Goal: Check status: Check status

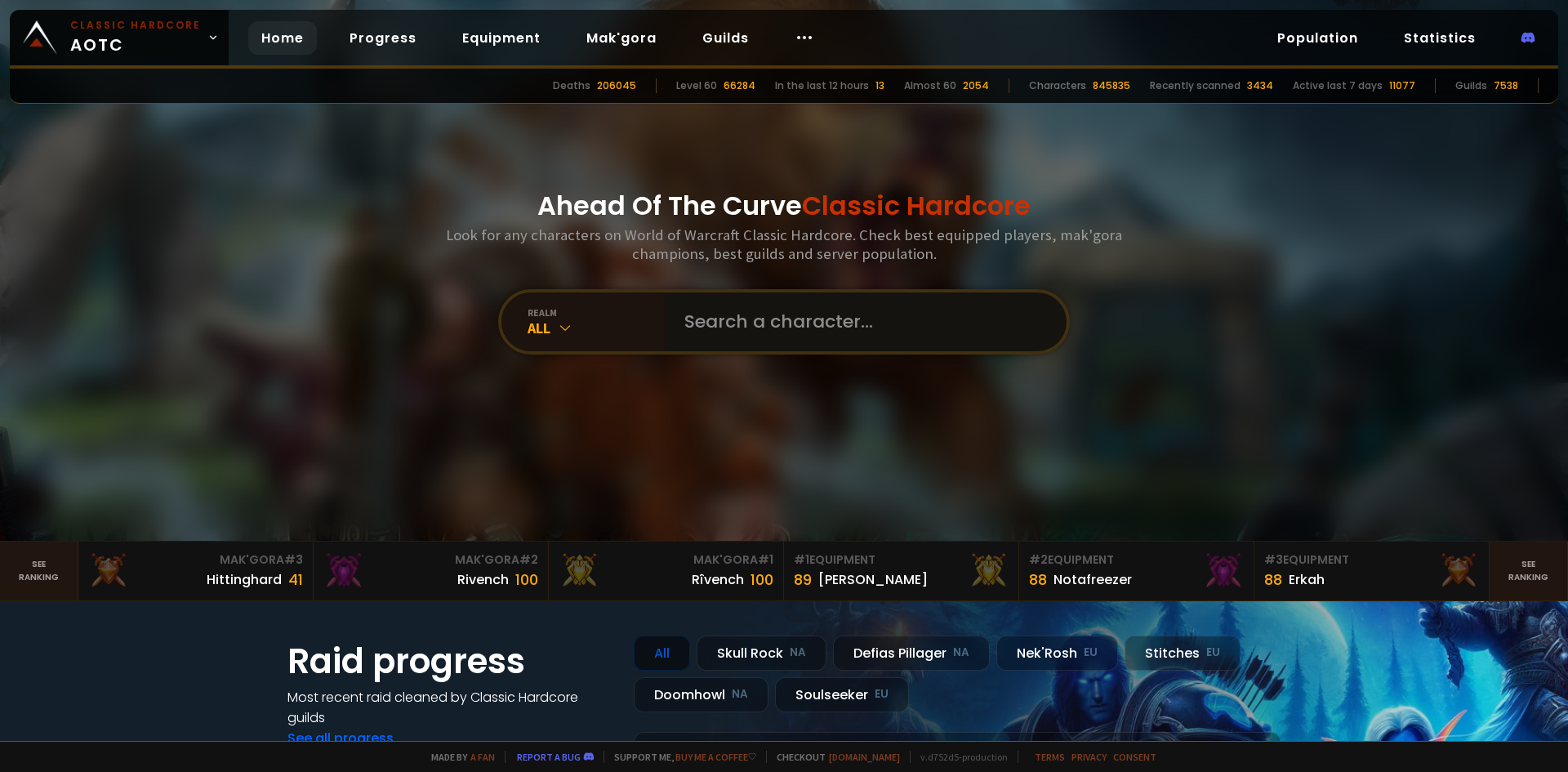
click at [790, 307] on input "text" at bounding box center [860, 321] width 372 height 59
type input "qazwarrior"
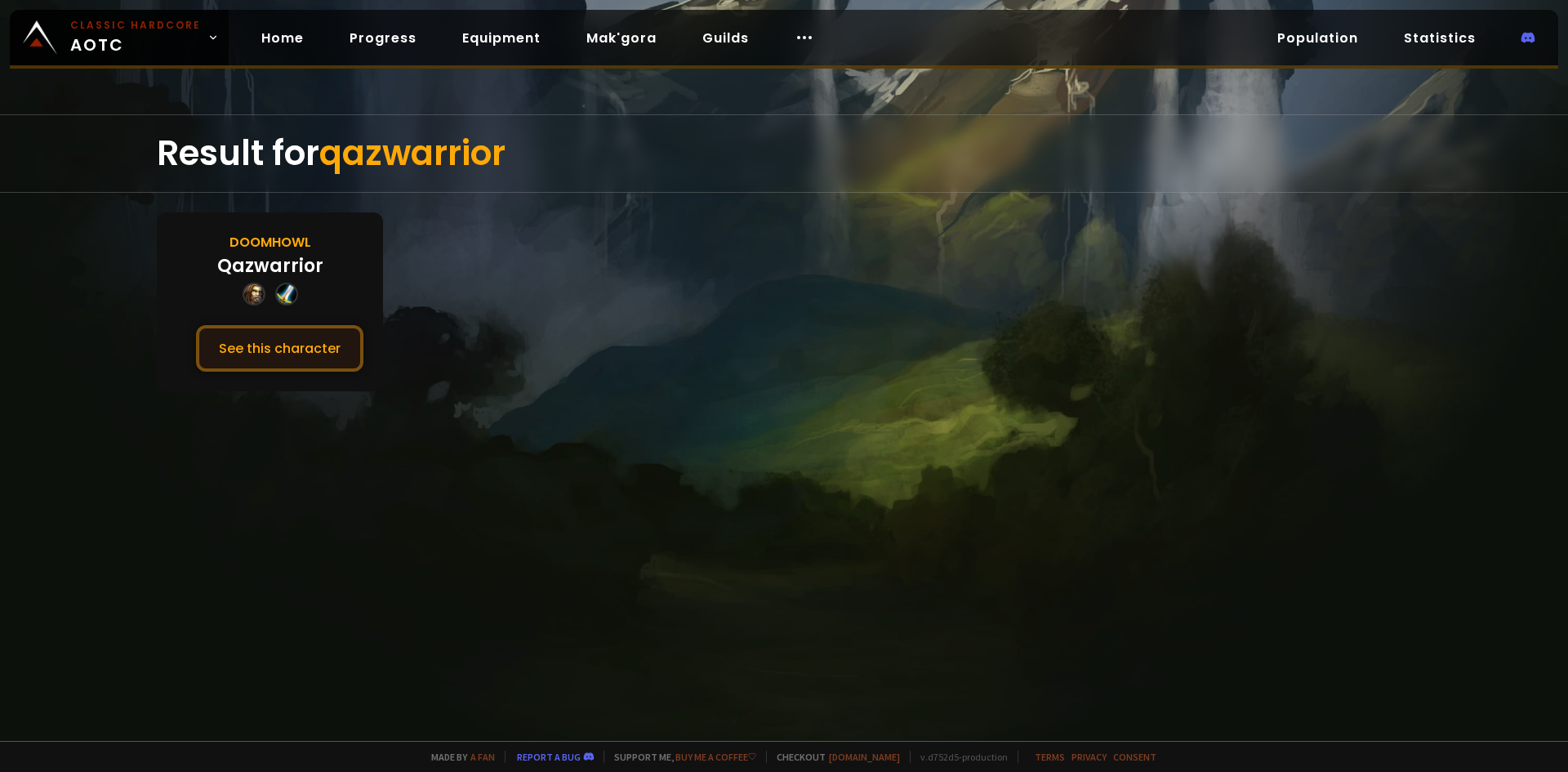
click at [279, 353] on button "See this character" at bounding box center [280, 348] width 167 height 47
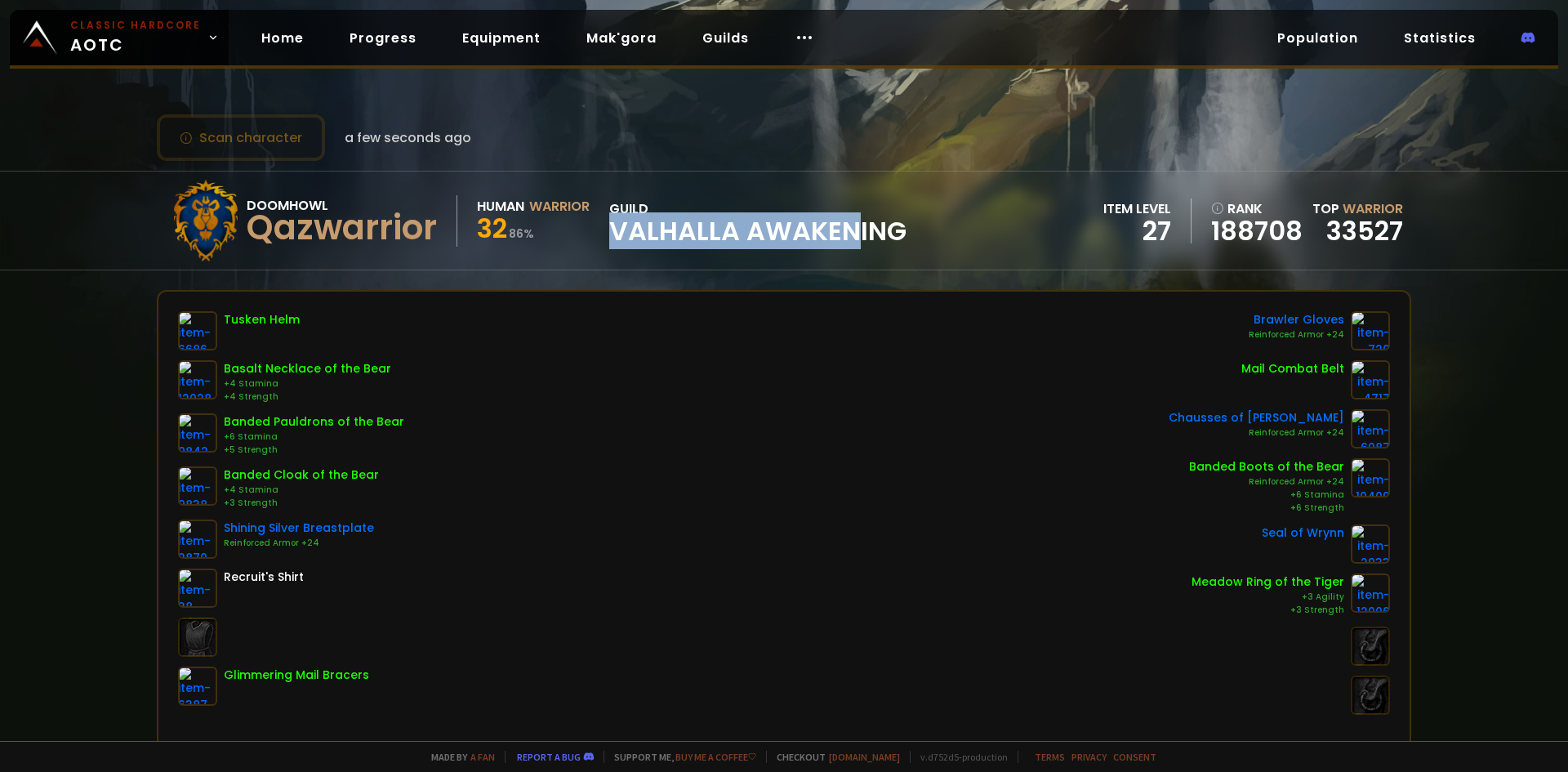
drag, startPoint x: 617, startPoint y: 231, endPoint x: 854, endPoint y: 238, distance: 237.1
click at [856, 235] on span "Valhalla Awakening" at bounding box center [758, 231] width 297 height 25
click at [813, 280] on div "Scan character a few seconds ago Doomhowl Qazwarrior Human Warrior 32 86 % guil…" at bounding box center [784, 371] width 1568 height 741
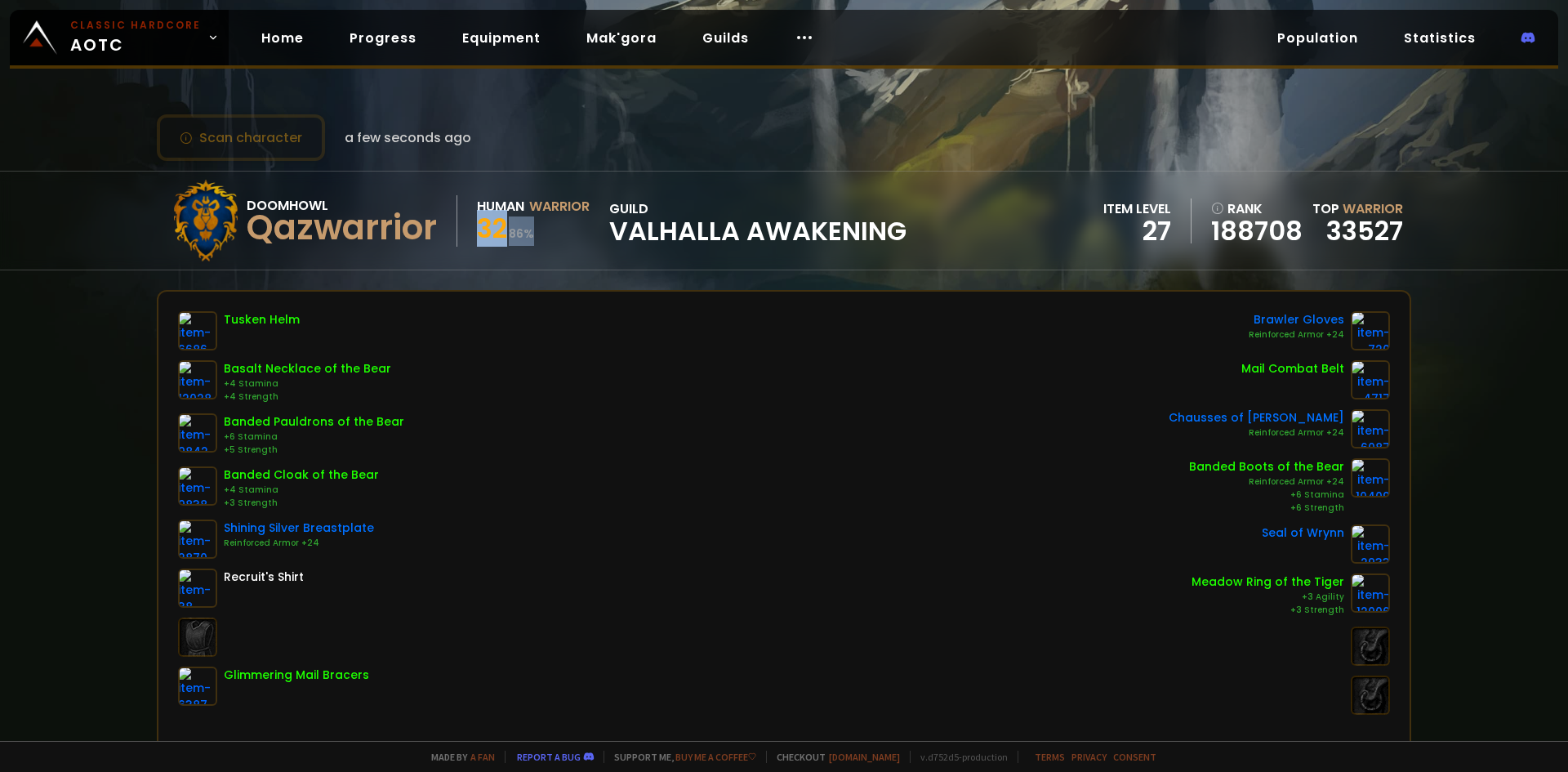
drag, startPoint x: 481, startPoint y: 232, endPoint x: 541, endPoint y: 232, distance: 60.0
click at [541, 232] on div "32 86 %" at bounding box center [533, 231] width 113 height 29
click at [586, 256] on div "Doomhowl Qazwarrior Human Warrior 32 86 % guild Valhalla Awakening" at bounding box center [535, 220] width 742 height 82
